Goal: Task Accomplishment & Management: Complete application form

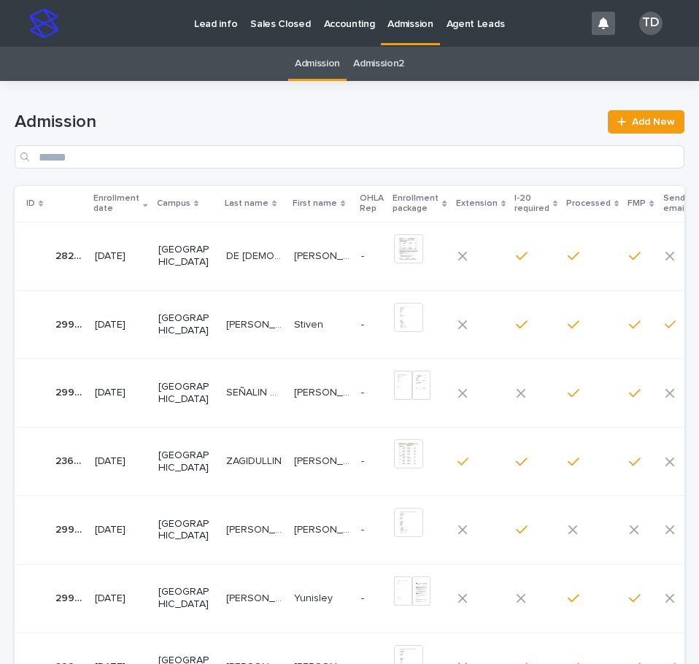
click at [240, 518] on div "[PERSON_NAME] [PERSON_NAME]" at bounding box center [254, 530] width 56 height 24
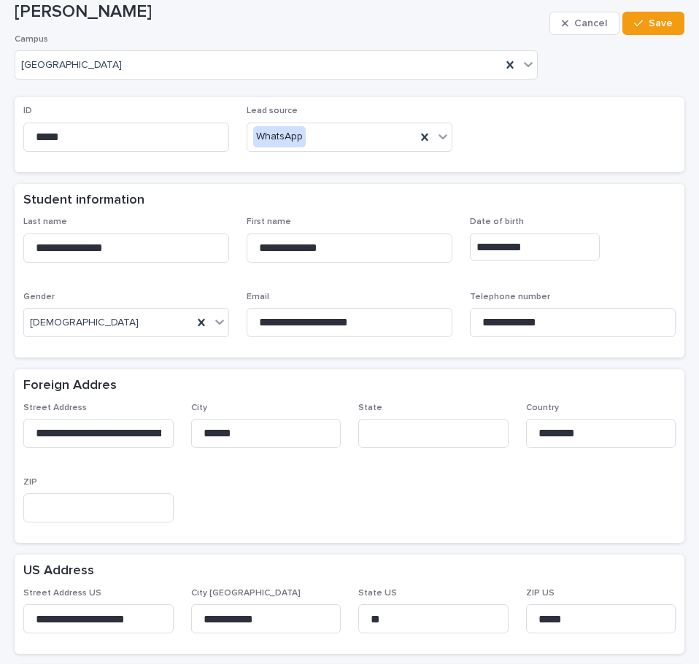
scroll to position [73, 0]
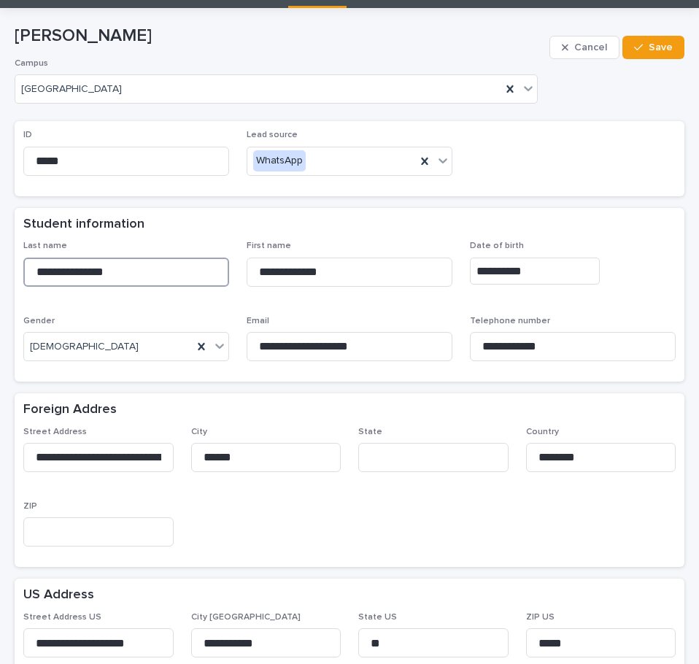
drag, startPoint x: 34, startPoint y: 274, endPoint x: 161, endPoint y: 266, distance: 126.5
click at [161, 266] on input "**********" at bounding box center [126, 272] width 206 height 29
click at [284, 402] on div "Foreign Addres" at bounding box center [346, 410] width 646 height 16
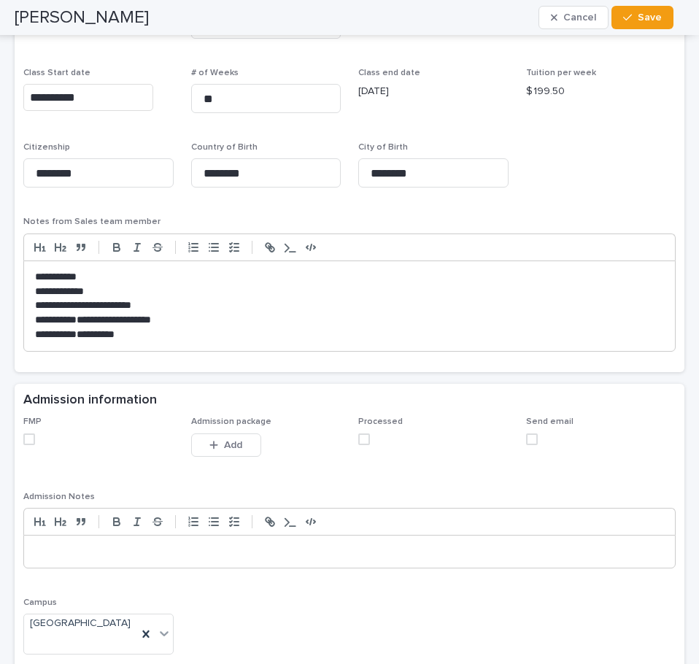
scroll to position [1094, 0]
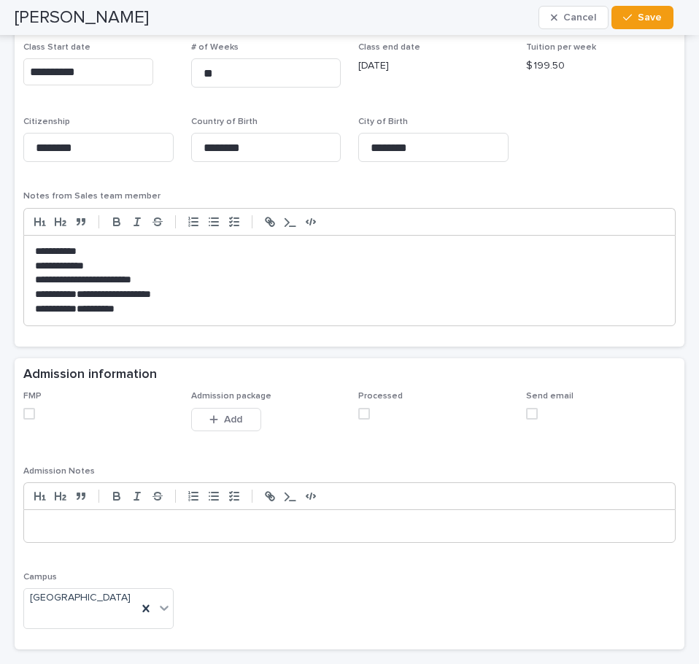
click at [32, 416] on span at bounding box center [29, 414] width 12 height 12
click at [238, 419] on span "Add" at bounding box center [233, 419] width 18 height 10
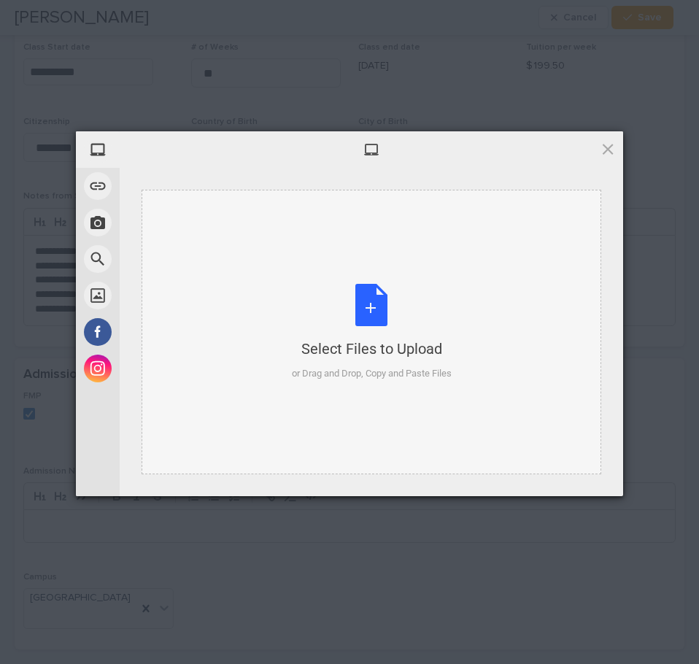
click at [376, 309] on div "Select Files to Upload or Drag and Drop, Copy and Paste Files" at bounding box center [372, 332] width 160 height 97
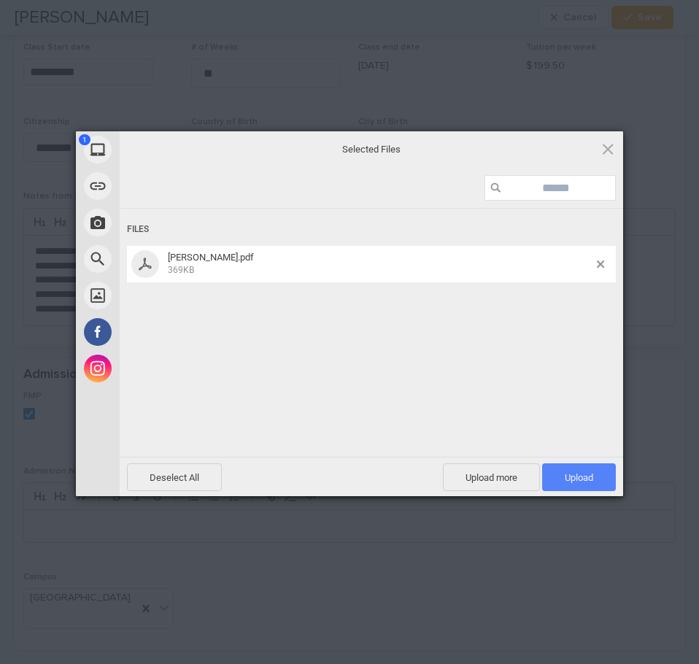
click at [569, 474] on span "Upload 1" at bounding box center [579, 477] width 28 height 11
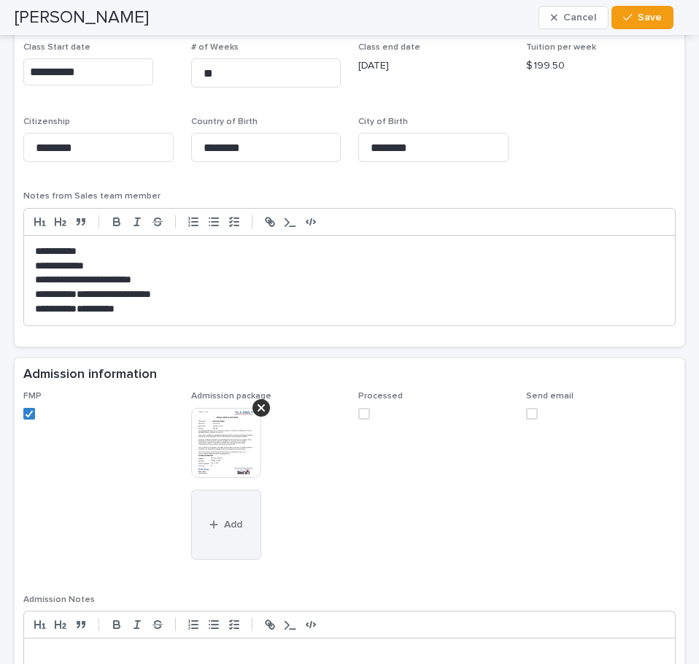
click at [217, 530] on button "Add" at bounding box center [226, 525] width 70 height 70
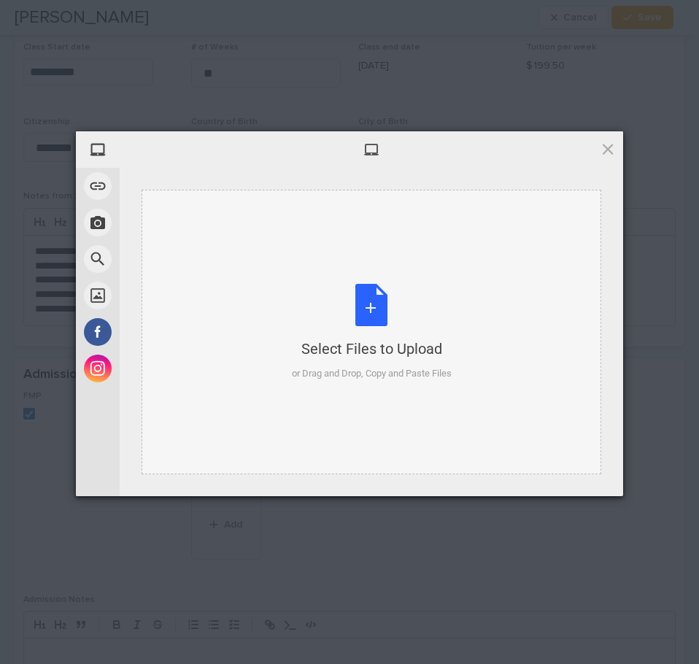
click at [369, 309] on div "Select Files to Upload or Drag and Drop, Copy and Paste Files" at bounding box center [372, 332] width 160 height 97
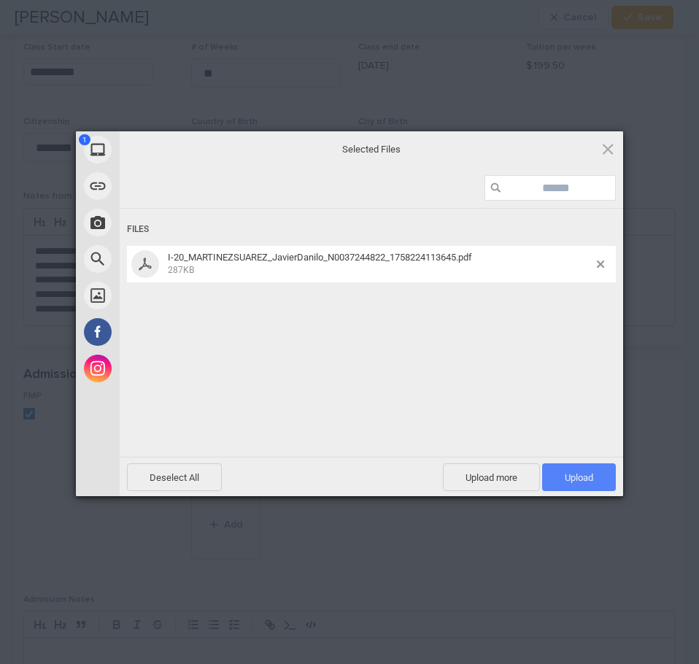
click at [578, 479] on span "Upload 1" at bounding box center [579, 477] width 28 height 11
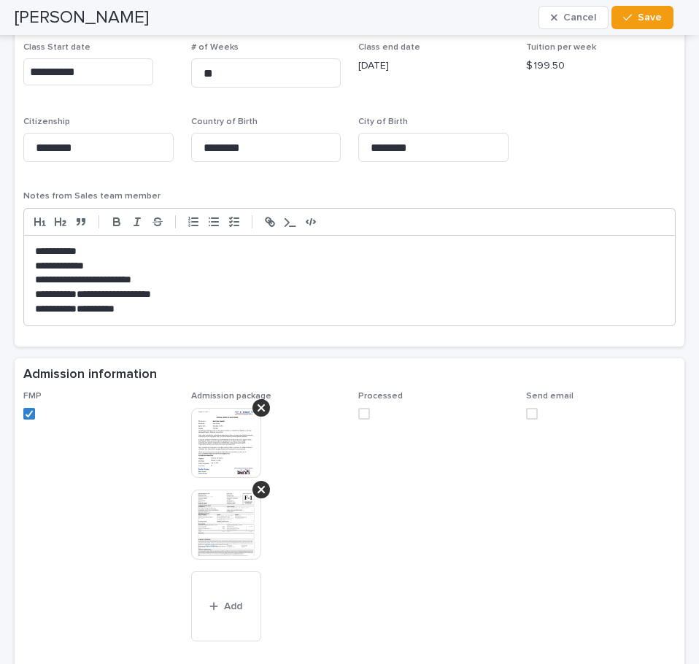
click at [360, 417] on span at bounding box center [364, 414] width 12 height 12
click at [209, 600] on button "Add" at bounding box center [226, 606] width 70 height 70
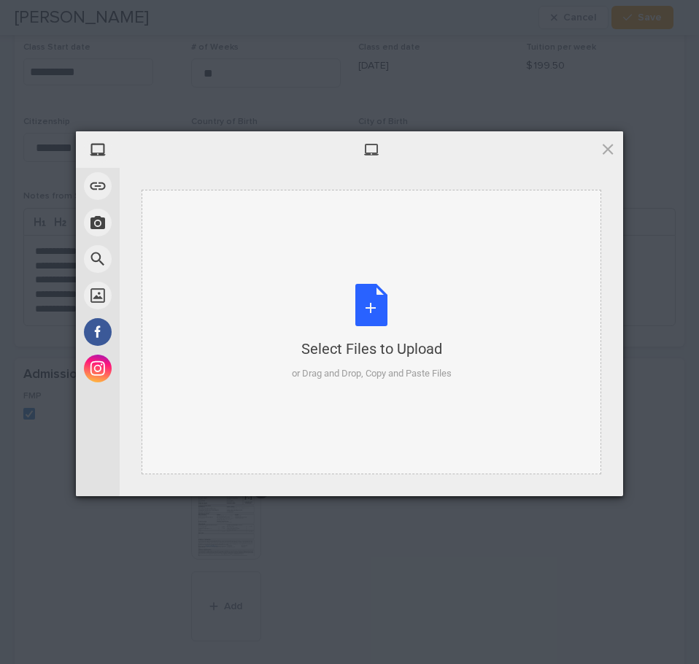
click at [370, 304] on div "Select Files to Upload or Drag and Drop, Copy and Paste Files" at bounding box center [372, 332] width 160 height 97
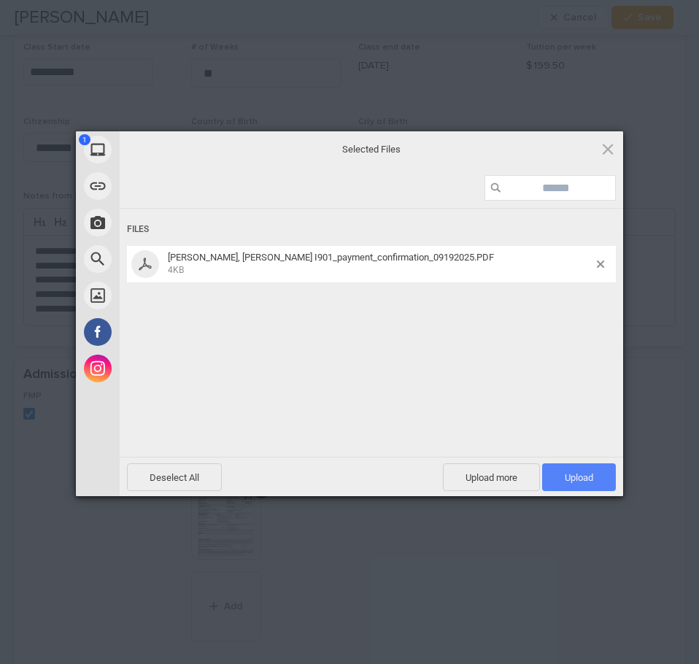
click at [574, 480] on span "Upload 1" at bounding box center [579, 477] width 28 height 11
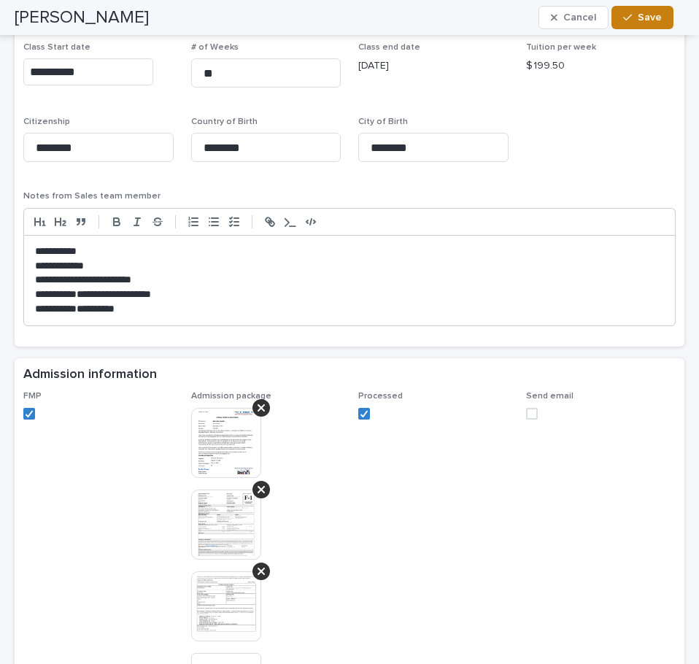
click at [645, 17] on span "Save" at bounding box center [650, 17] width 24 height 10
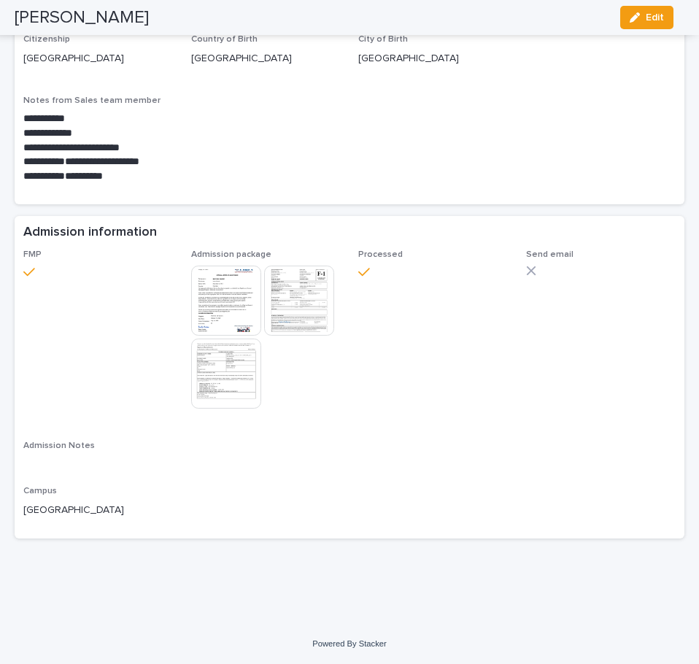
scroll to position [829, 0]
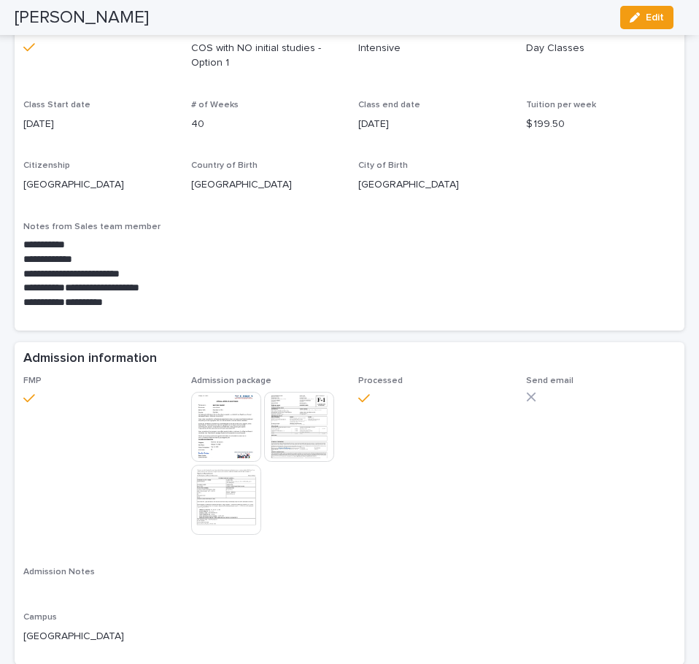
click at [236, 422] on img at bounding box center [226, 427] width 70 height 70
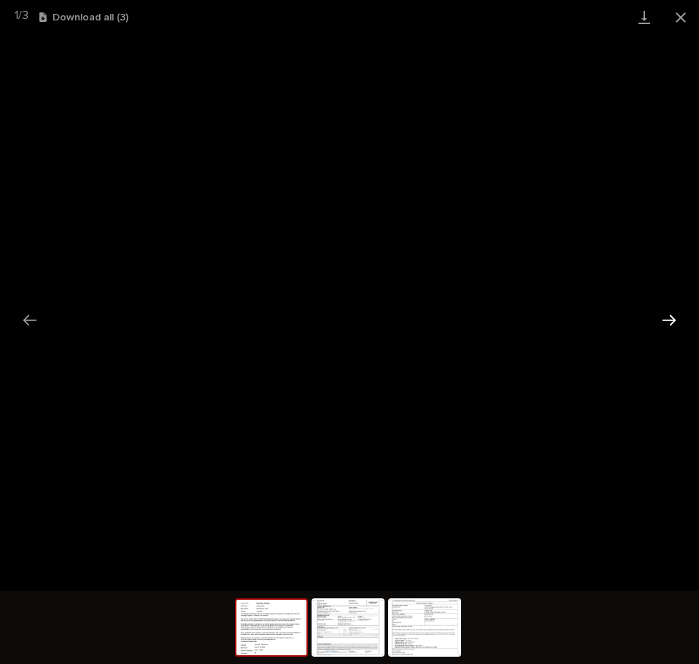
click at [674, 319] on button "Next slide" at bounding box center [669, 320] width 31 height 28
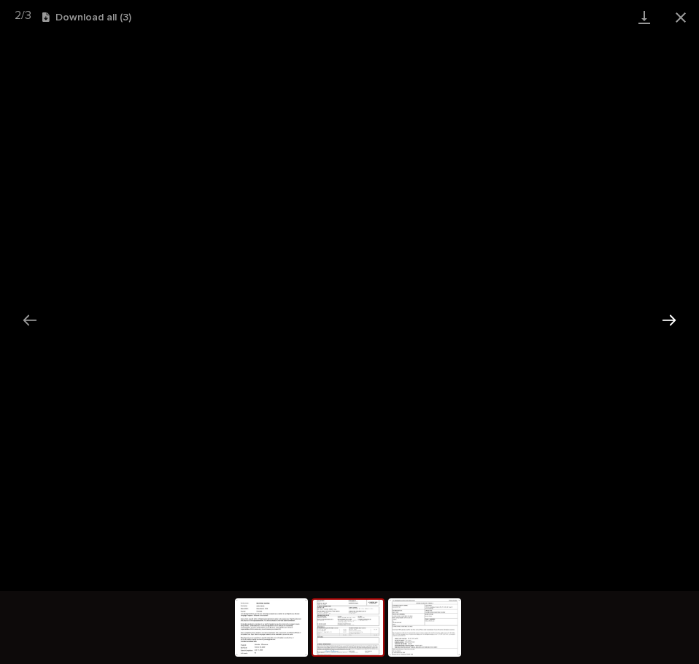
click at [670, 317] on button "Next slide" at bounding box center [669, 320] width 31 height 28
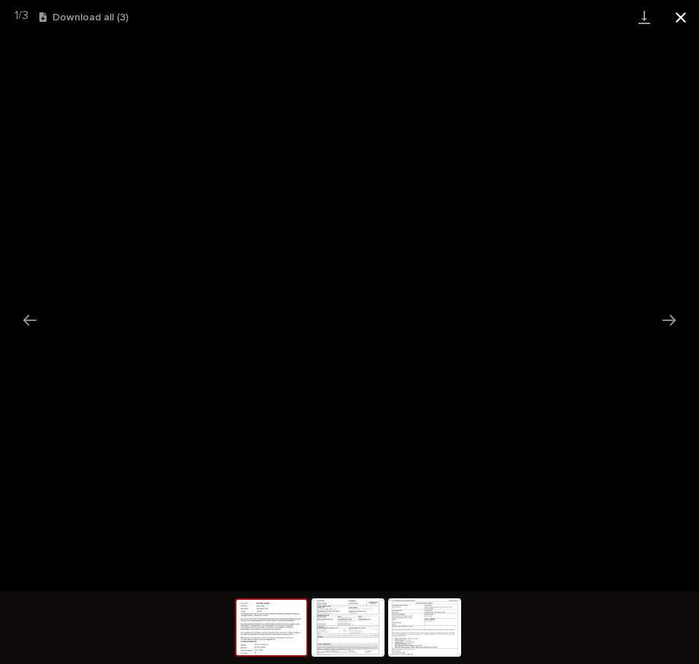
click at [682, 15] on button "Close gallery" at bounding box center [680, 17] width 36 height 34
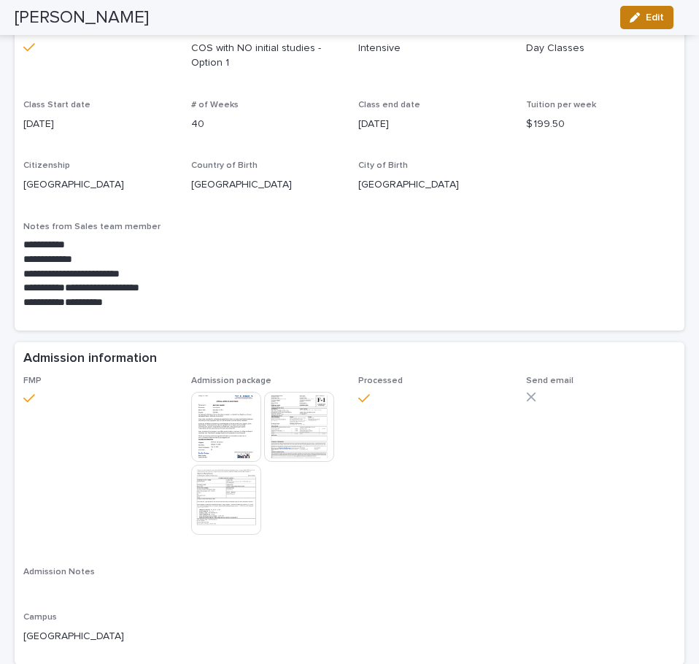
click at [653, 23] on button "Edit" at bounding box center [646, 17] width 53 height 23
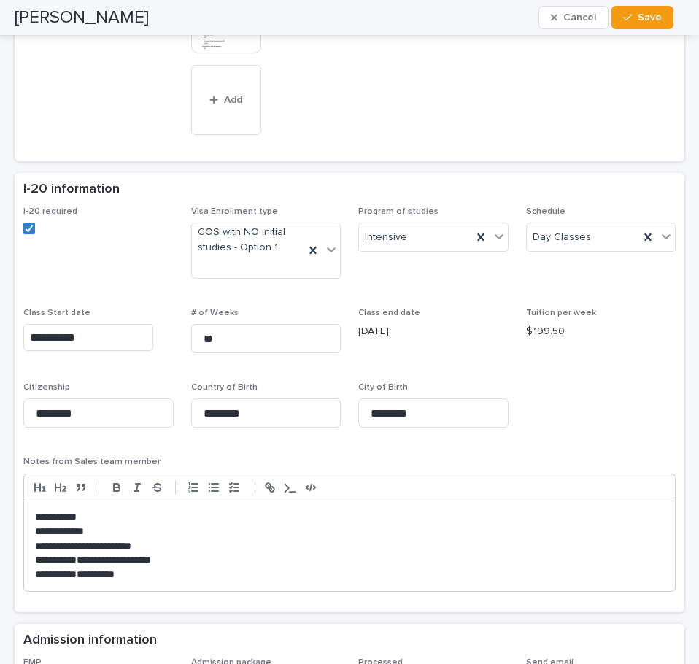
scroll to position [1094, 0]
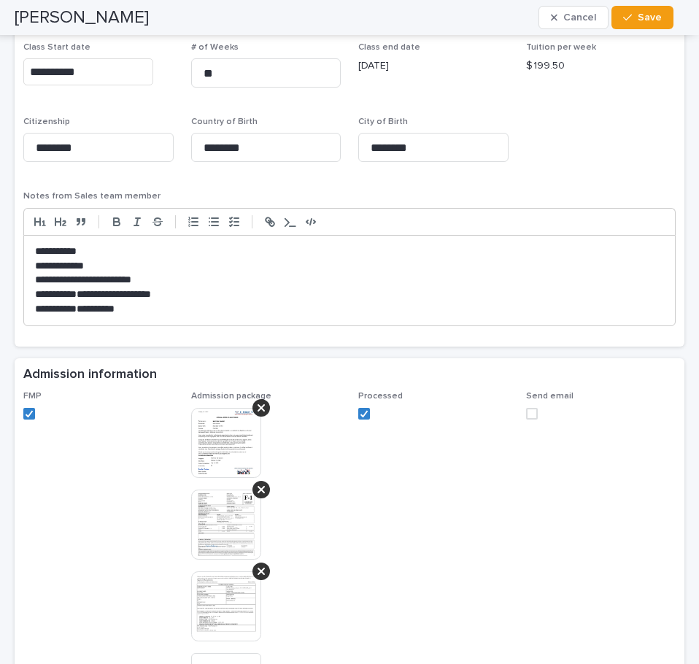
click at [526, 415] on span at bounding box center [532, 414] width 12 height 12
click at [653, 19] on span "Save" at bounding box center [650, 17] width 24 height 10
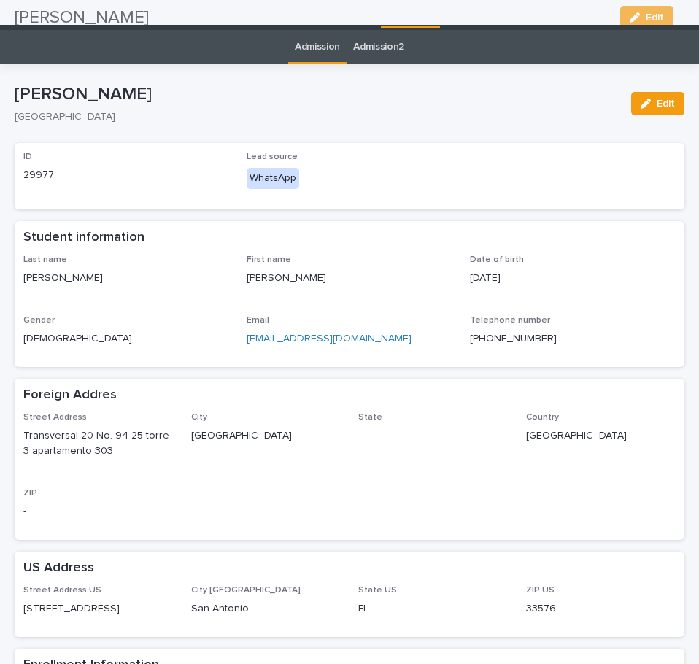
scroll to position [0, 0]
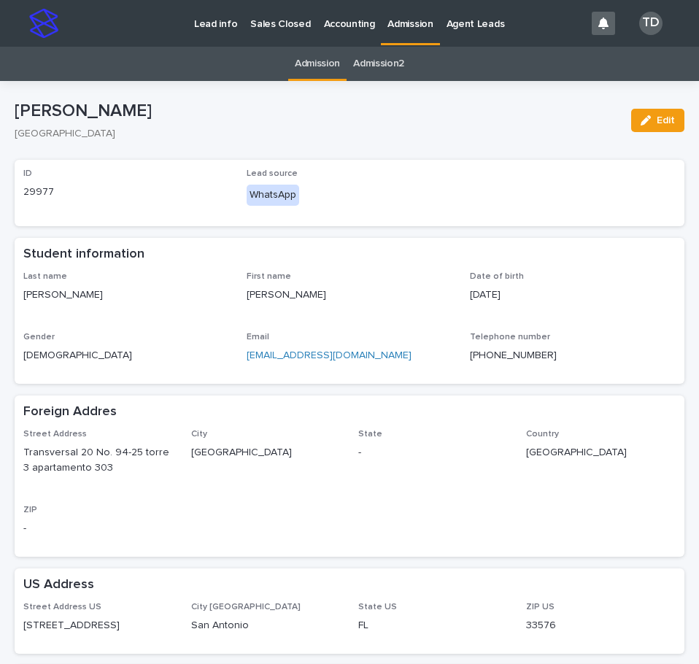
click at [303, 65] on link "Admission" at bounding box center [317, 64] width 45 height 34
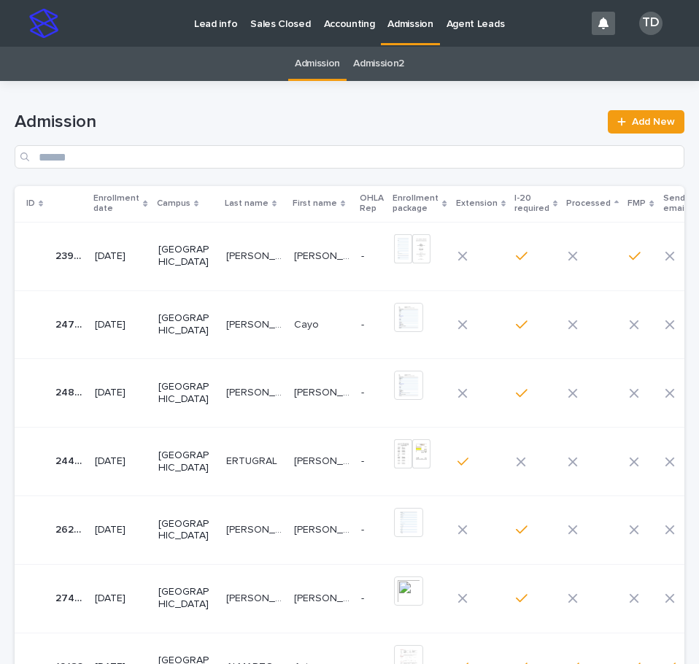
click at [152, 201] on th "Enrollment date" at bounding box center [120, 204] width 63 height 36
click at [147, 206] on icon at bounding box center [145, 204] width 4 height 7
click at [147, 201] on icon at bounding box center [145, 203] width 4 height 7
click at [226, 529] on p "[PERSON_NAME]" at bounding box center [255, 528] width 59 height 15
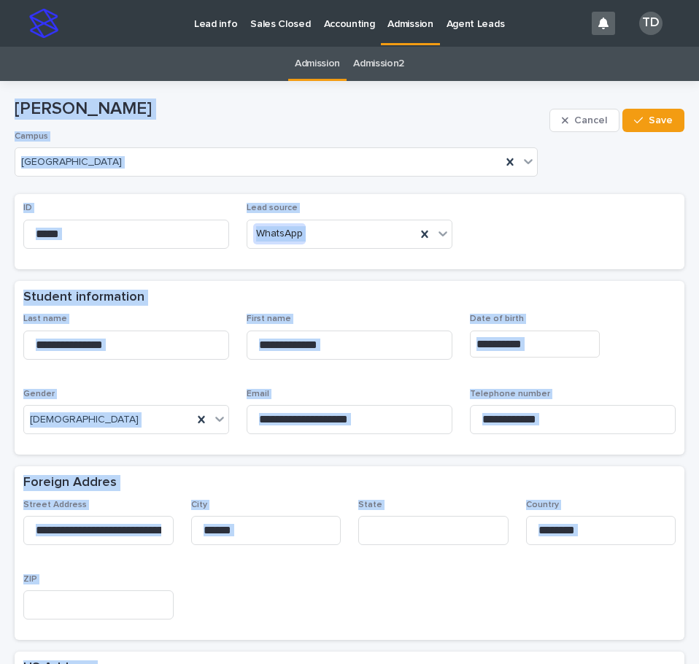
click at [544, 241] on div "ID ***** Lead source WhatsApp" at bounding box center [349, 231] width 652 height 57
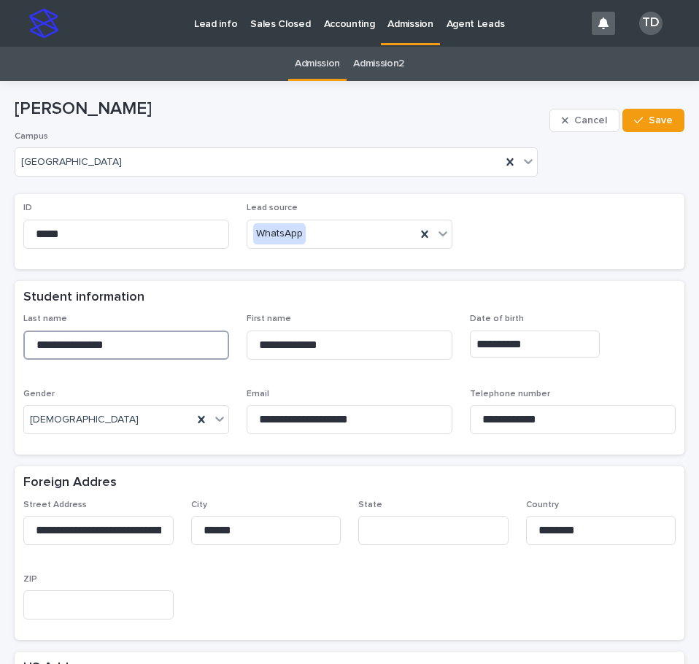
drag, startPoint x: 34, startPoint y: 344, endPoint x: 152, endPoint y: 350, distance: 119.1
click at [152, 350] on input "**********" at bounding box center [126, 345] width 206 height 29
